Goal: Task Accomplishment & Management: Use online tool/utility

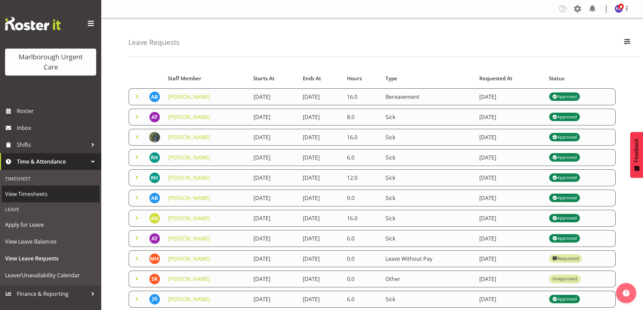
click at [39, 195] on span "View Timesheets" at bounding box center [50, 194] width 91 height 10
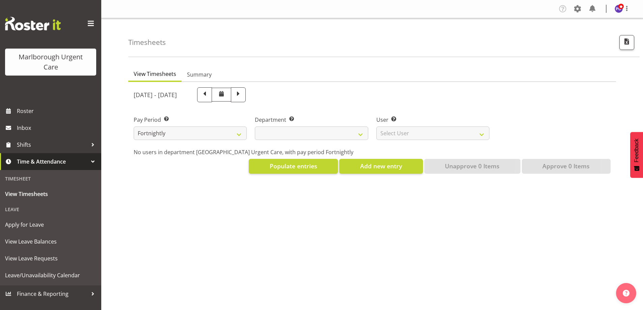
select select
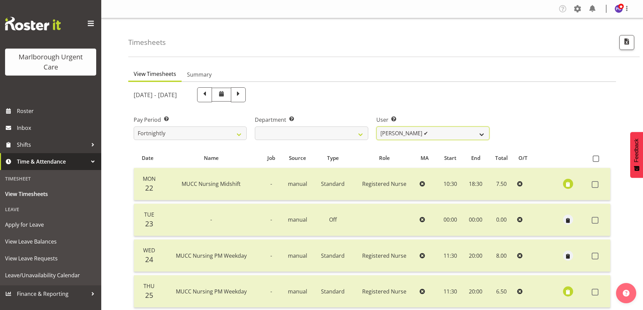
click at [450, 131] on select "[PERSON_NAME] ✔ [PERSON_NAME] ✔ [PERSON_NAME] ✔ [PERSON_NAME] ✔ [PERSON_NAME] ✔…" at bounding box center [432, 133] width 113 height 13
select select "11841"
click at [376, 127] on select "[PERSON_NAME] ✔ [PERSON_NAME] ✔ [PERSON_NAME] ✔ [PERSON_NAME] ✔ [PERSON_NAME] ✔…" at bounding box center [432, 133] width 113 height 13
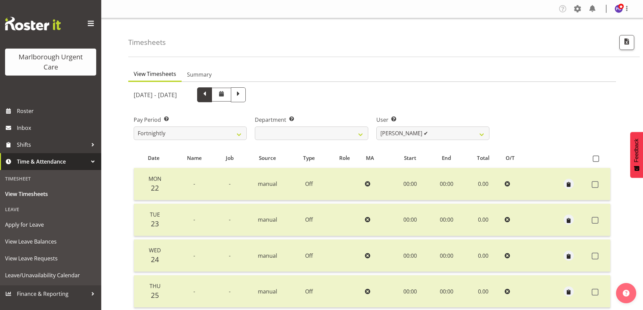
click at [209, 94] on span at bounding box center [204, 94] width 9 height 9
select select
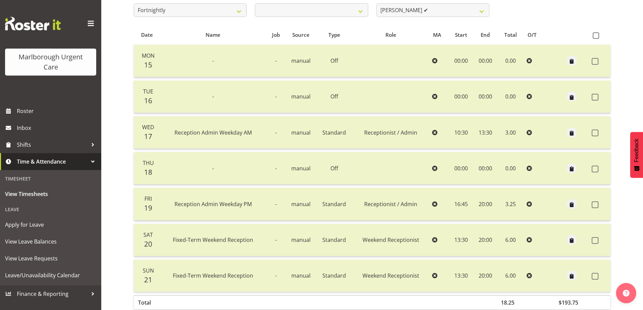
scroll to position [92, 0]
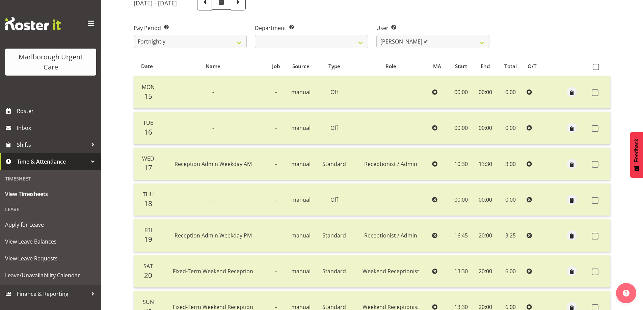
click at [513, 21] on div "Pay Period Select which pay period you would like to view. Fortnightly MPHO - […" at bounding box center [372, 34] width 485 height 38
click at [450, 10] on div "[DATE] - [DATE]" at bounding box center [312, 3] width 356 height 15
click at [444, 43] on select "[PERSON_NAME] ✔ [PERSON_NAME] ✔ [PERSON_NAME] ✔ [PERSON_NAME] ✔ [PERSON_NAME] ✔…" at bounding box center [432, 41] width 113 height 13
select select "11837"
click at [376, 35] on select "[PERSON_NAME] ✔ [PERSON_NAME] ✔ [PERSON_NAME] ✔ [PERSON_NAME] ✔ [PERSON_NAME] ✔…" at bounding box center [432, 41] width 113 height 13
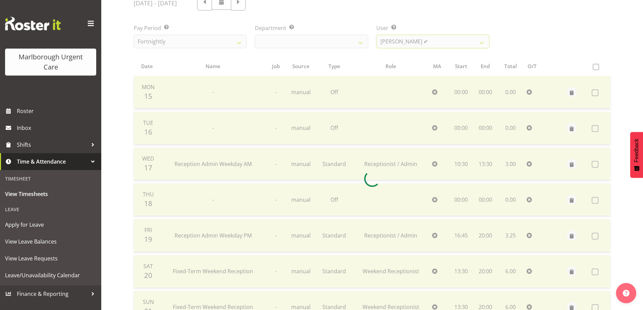
scroll to position [88, 0]
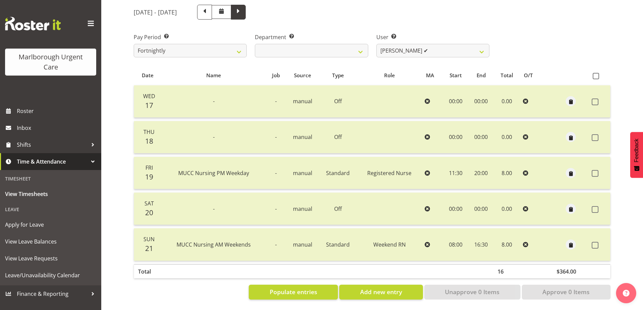
click at [243, 7] on span at bounding box center [238, 11] width 9 height 9
select select
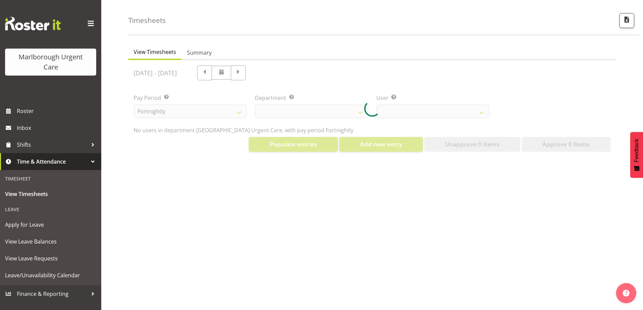
select select "11837"
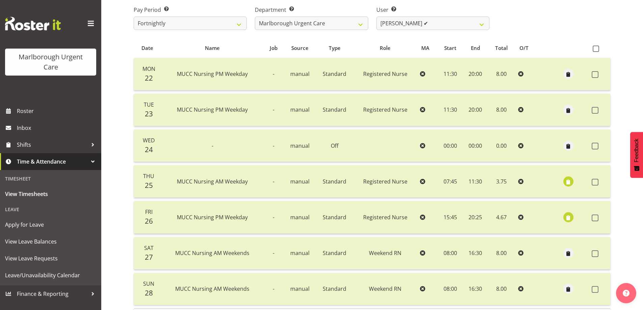
scroll to position [121, 0]
